Goal: Check status: Check status

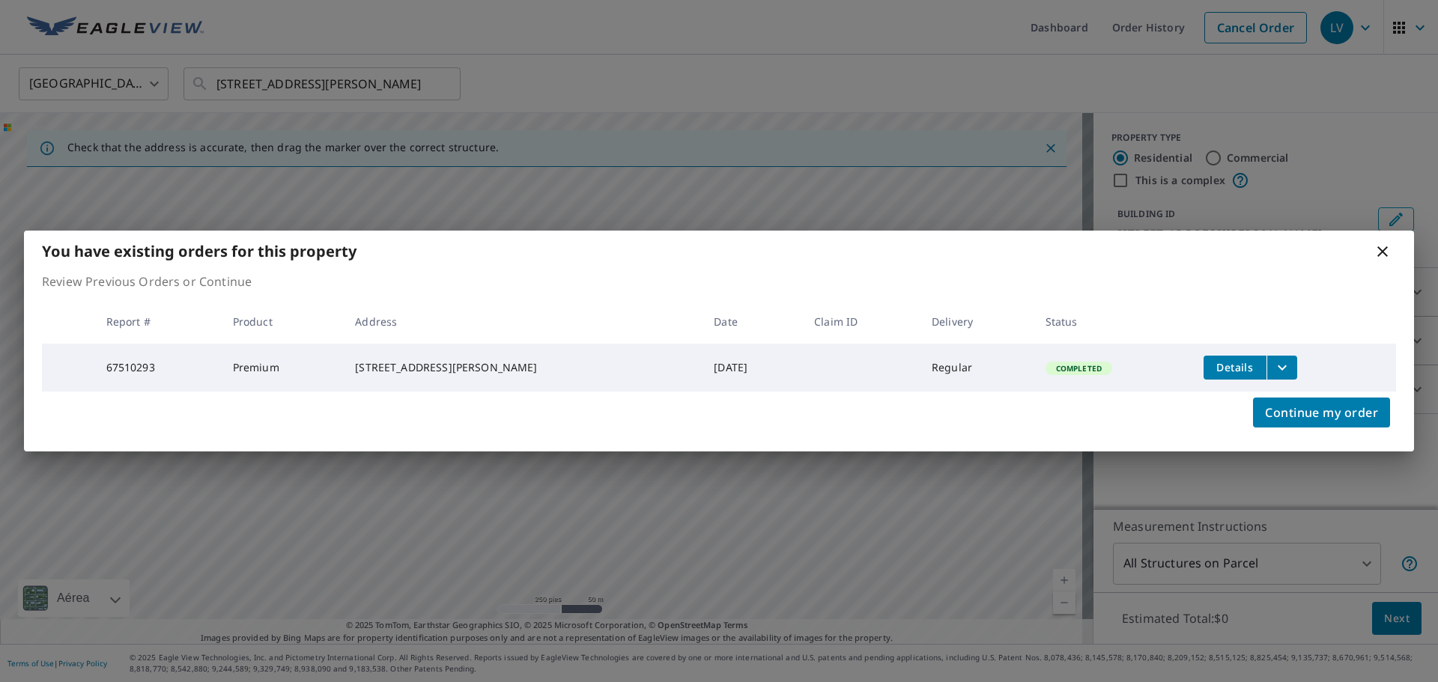
click at [1380, 252] on icon at bounding box center [1382, 251] width 10 height 10
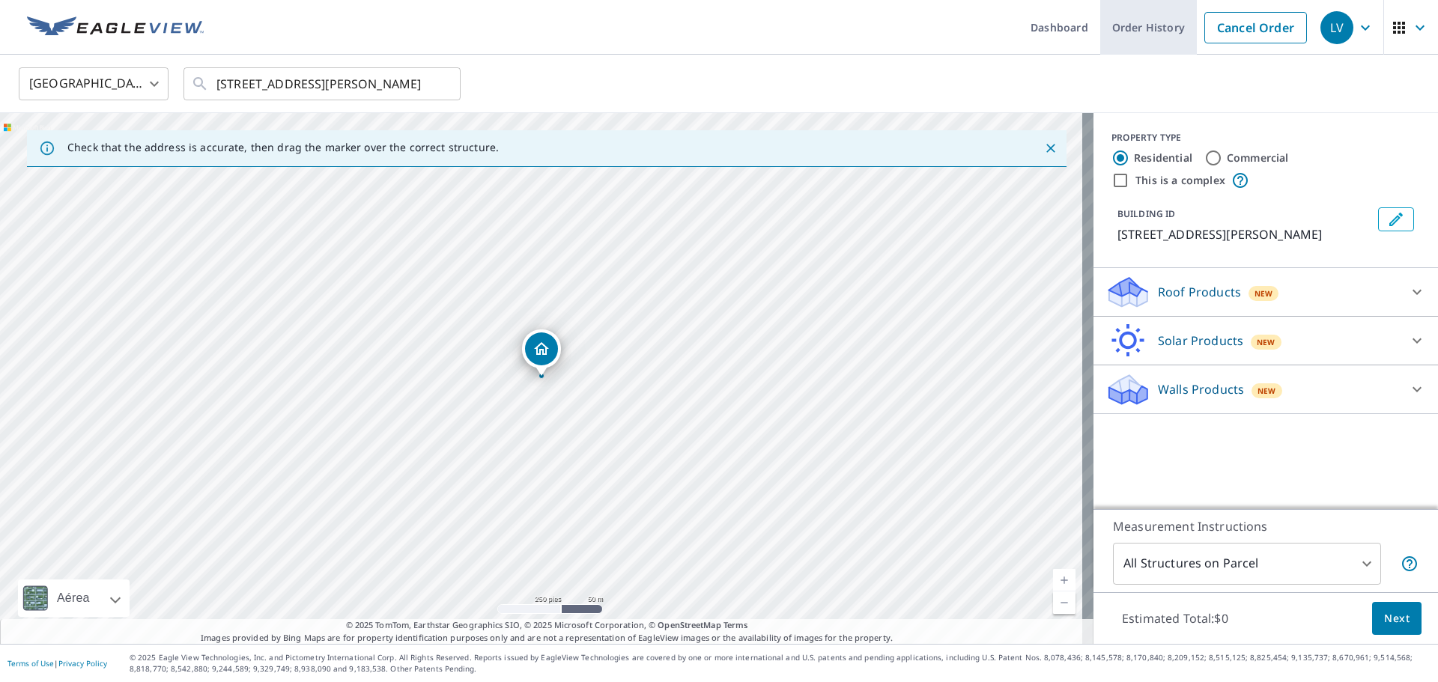
click at [1113, 12] on link "Order History" at bounding box center [1148, 27] width 97 height 55
